Goal: Find specific page/section

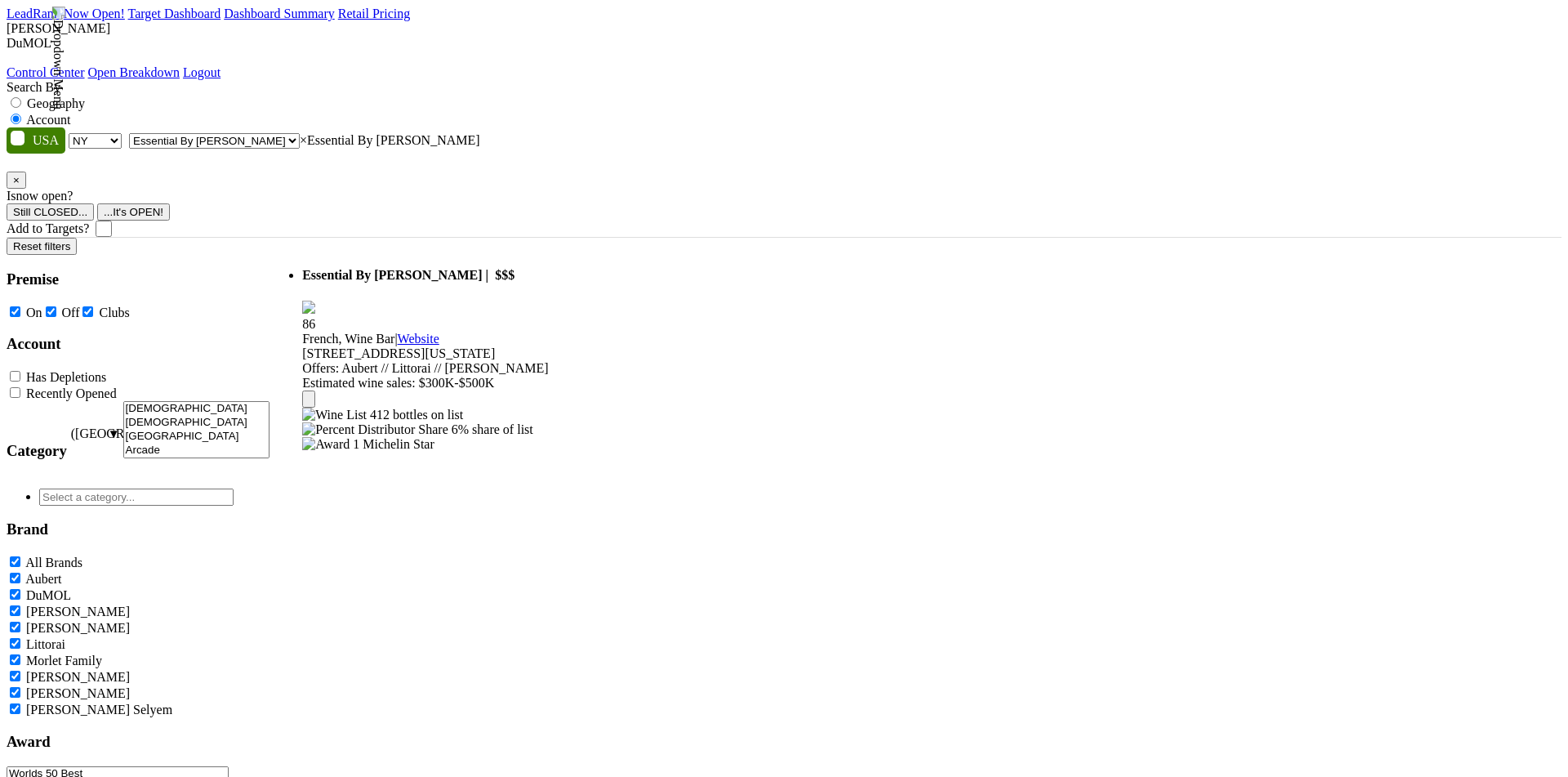
select select "NY"
select select "124211173"
select select
click at [300, 133] on span "× Essential By [PERSON_NAME]" at bounding box center [390, 140] width 181 height 14
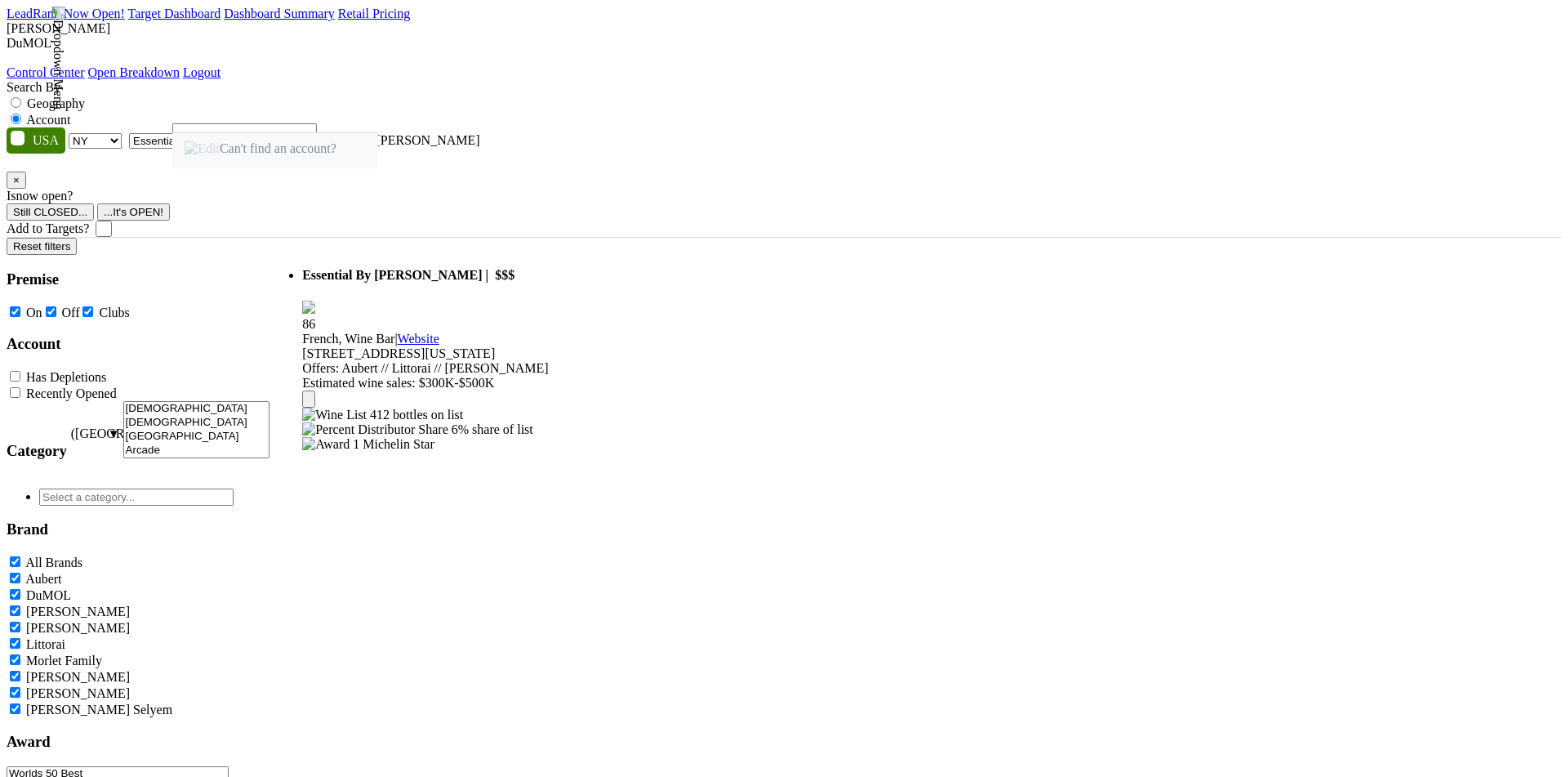
click at [427, 381] on ul "Essential By [PERSON_NAME] | $$$ 86 French, Wine Bar | Website Offers:" at bounding box center [408, 510] width 278 height 519
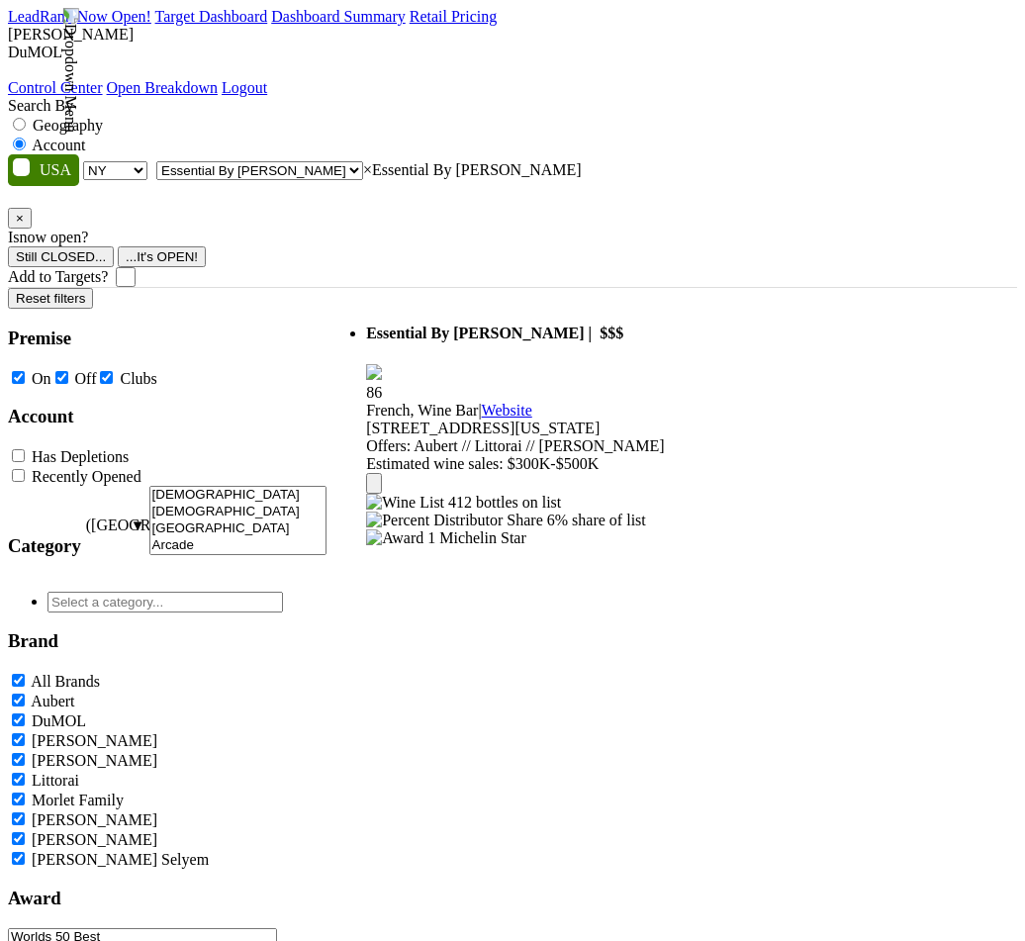
click at [429, 161] on span "× Essential By [PERSON_NAME]" at bounding box center [472, 169] width 219 height 17
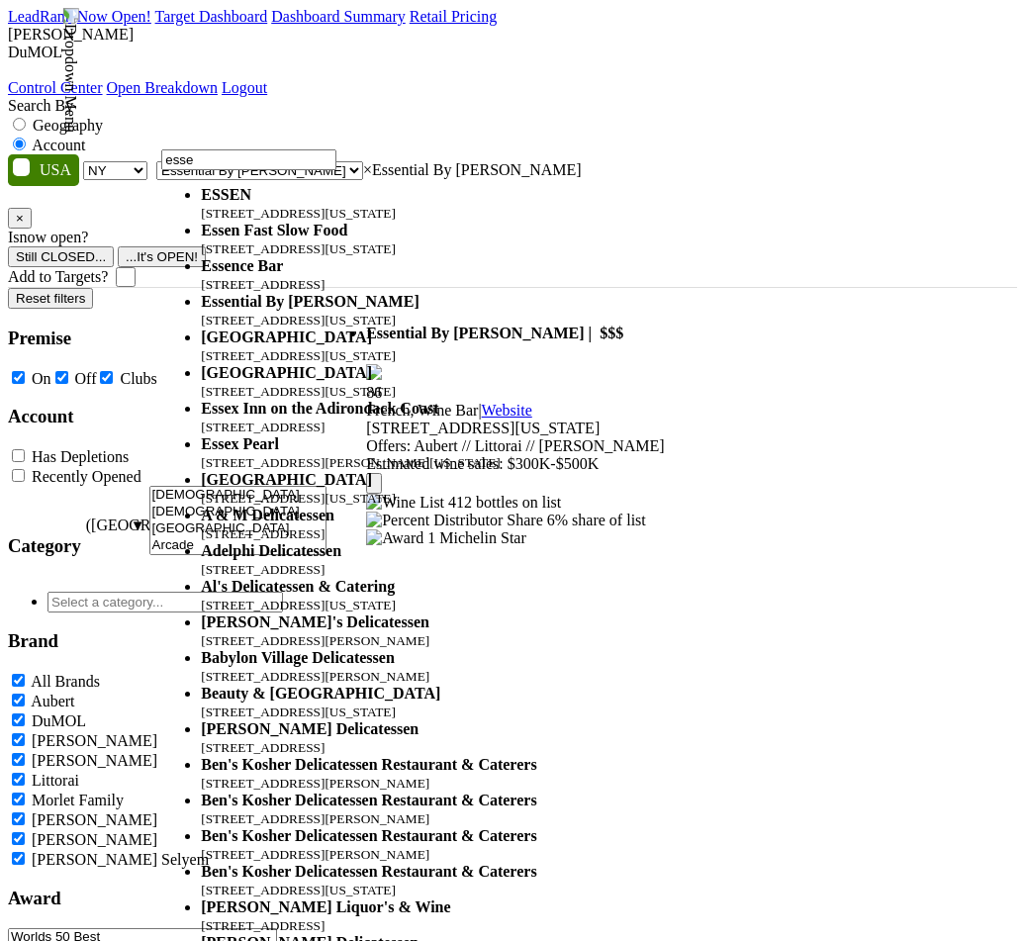
type input "esse"
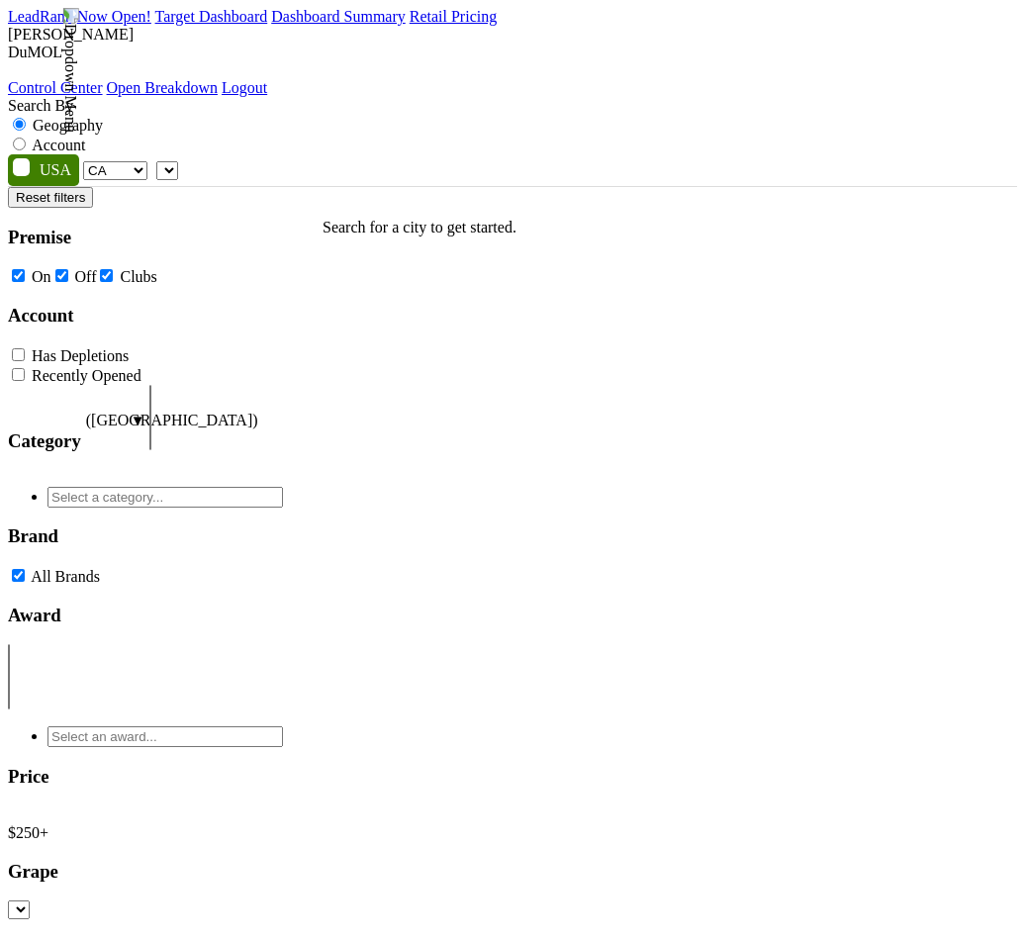
select select "CA"
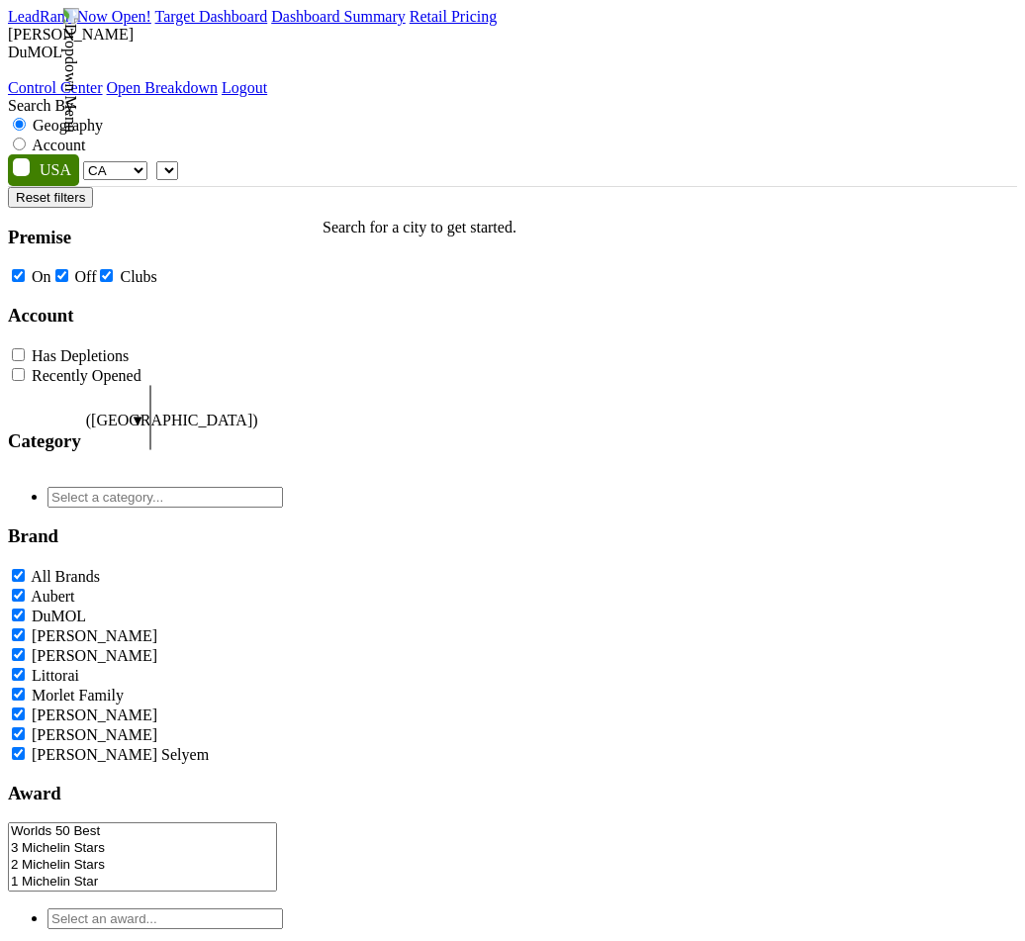
click at [252, 107] on div "Search By Geography Account AK AL AR AZ CA CO CT DC DE FL [GEOGRAPHIC_DATA] HI …" at bounding box center [512, 141] width 1009 height 89
click at [295, 105] on div "Search By Geography Account AK AL AR AZ CA CO CT DC DE FL [GEOGRAPHIC_DATA] HI …" at bounding box center [512, 141] width 1009 height 89
